Goal: Communication & Community: Answer question/provide support

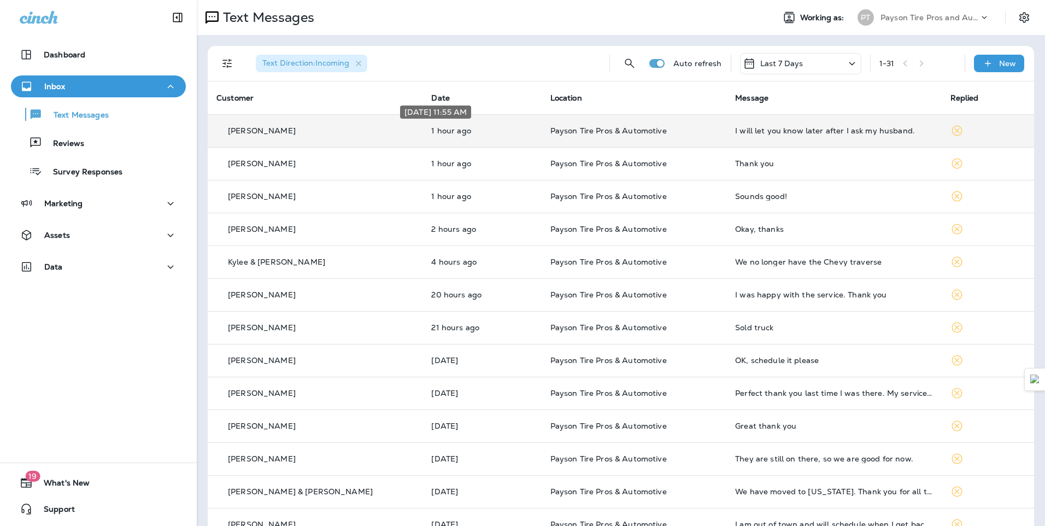
click at [475, 131] on p "1 hour ago" at bounding box center [481, 130] width 101 height 9
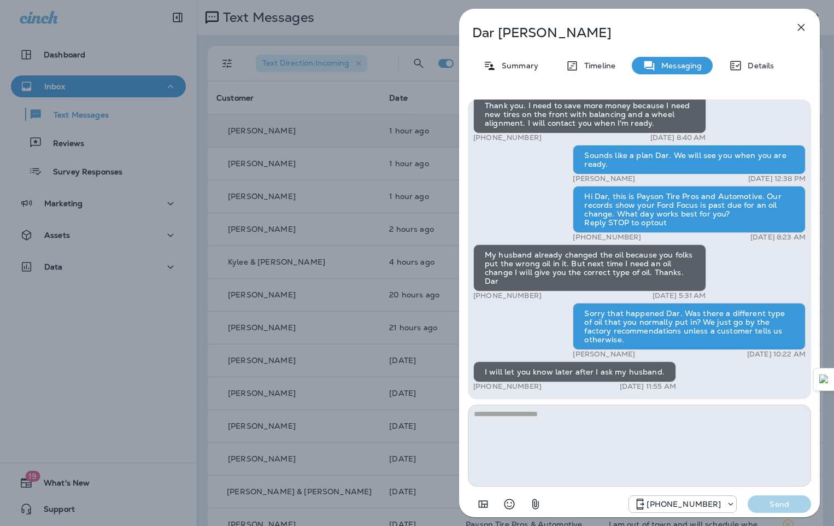
click at [307, 92] on div "Dar Harris Summary Timeline Messaging Details Hello Dar, Hope all is well! This…" at bounding box center [417, 263] width 834 height 526
